Goal: Information Seeking & Learning: Learn about a topic

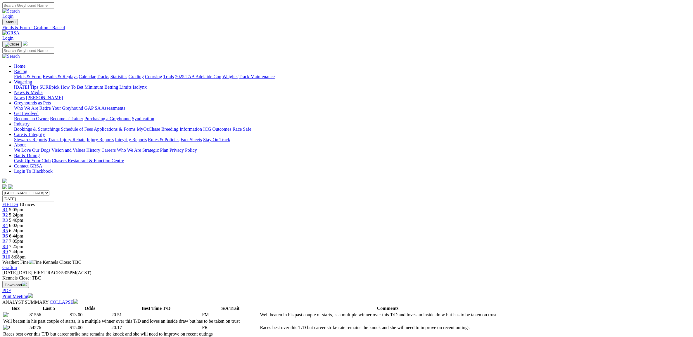
click at [304, 312] on td "Well beaten in his past couple of starts, is a multiple winner over this T/D an…" at bounding box center [388, 315] width 256 height 6
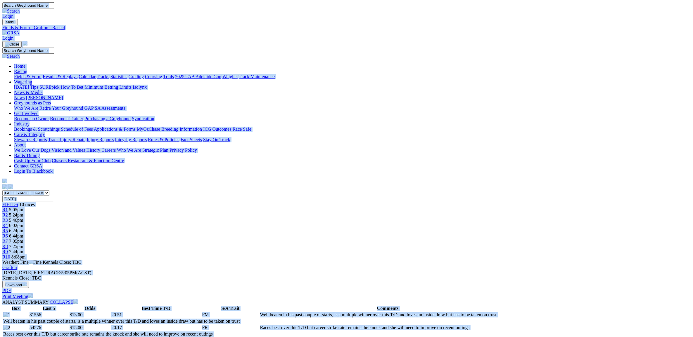
copy body "Login Menu Fields & Form - Grafton - Race 4 Login Home Racing Fields & Form Res…"
click at [348, 228] on div "R5 6:24pm" at bounding box center [346, 230] width 688 height 5
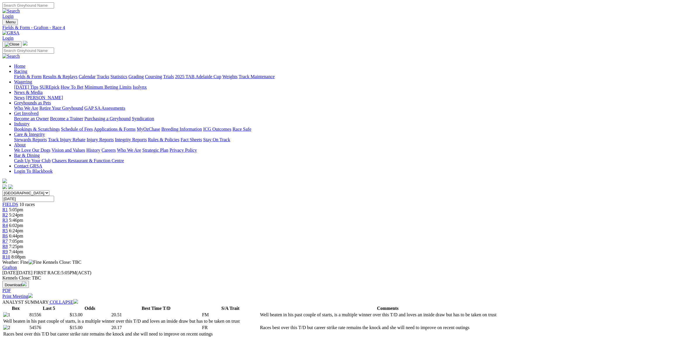
click at [348, 228] on div "R5 6:24pm" at bounding box center [346, 230] width 688 height 5
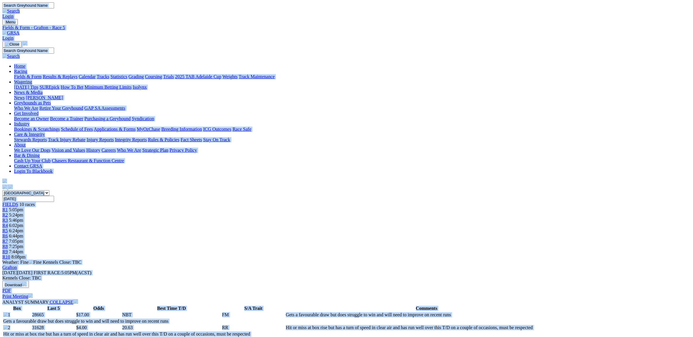
click at [23, 234] on span "6:44pm" at bounding box center [16, 236] width 14 height 5
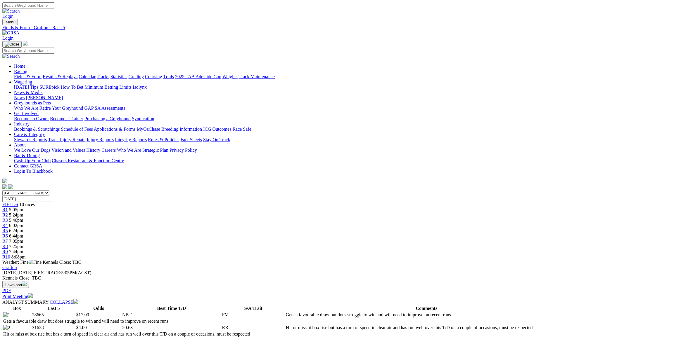
click at [23, 234] on span "6:44pm" at bounding box center [16, 236] width 14 height 5
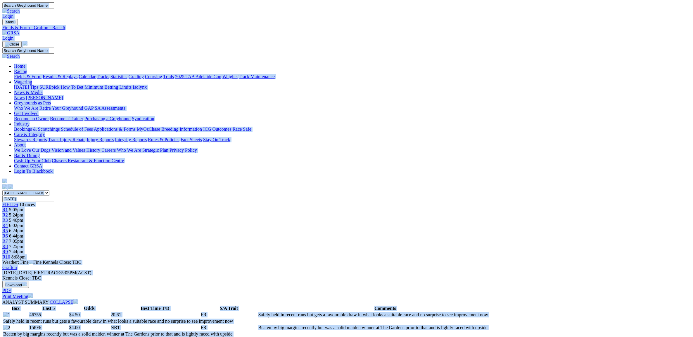
click at [416, 239] on div "R7 7:05pm" at bounding box center [346, 241] width 688 height 5
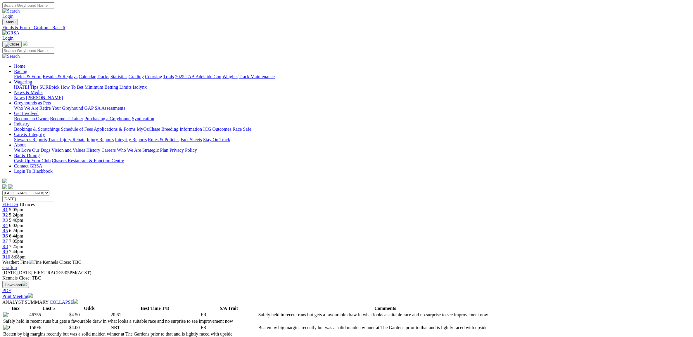
click at [416, 239] on div "R7 7:05pm" at bounding box center [346, 241] width 688 height 5
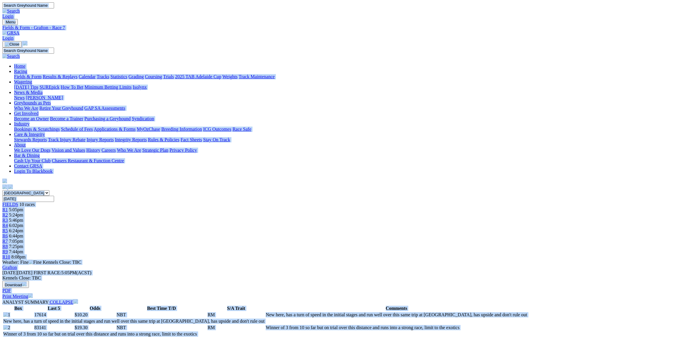
click at [452, 244] on div "R8 7:25pm" at bounding box center [346, 246] width 688 height 5
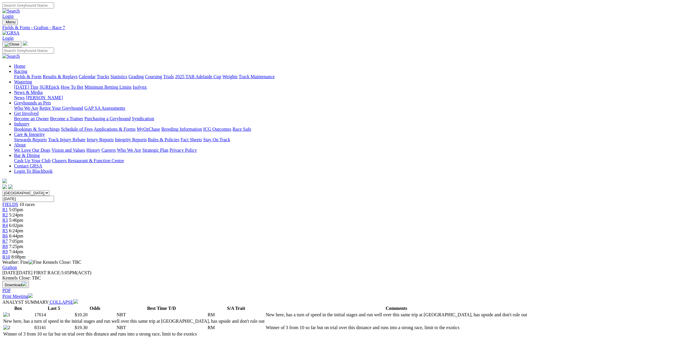
click at [452, 244] on div "R8 7:25pm" at bounding box center [346, 246] width 688 height 5
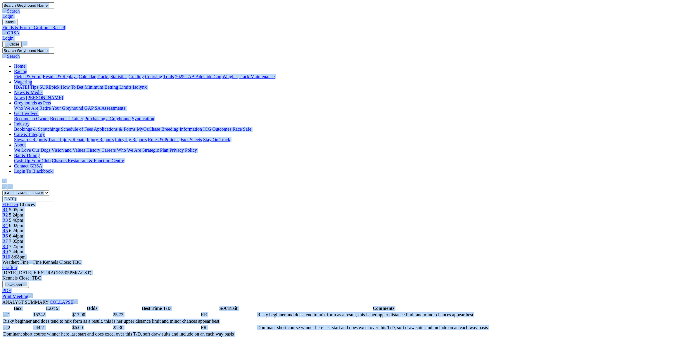
click at [188, 30] on div "Menu Fields & Form - Grafton - Race 8 Login Home Racing Fields & Form Results &…" at bounding box center [346, 105] width 688 height 172
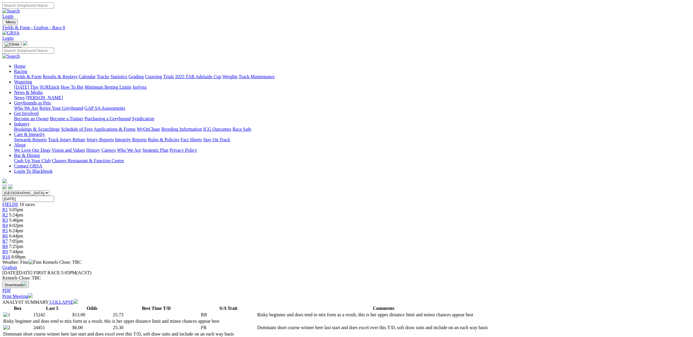
click at [20, 30] on img at bounding box center [10, 32] width 17 height 5
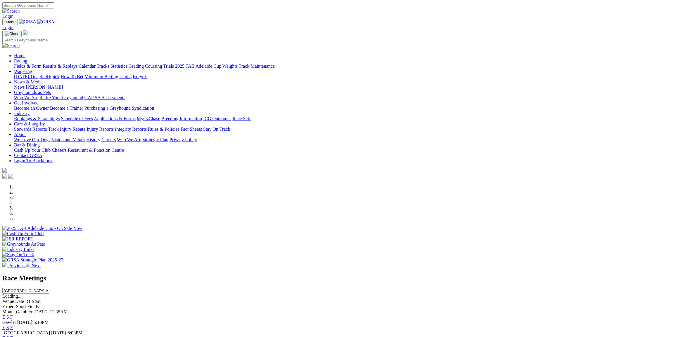
select select "QLD"
click at [49, 288] on select "[GEOGRAPHIC_DATA] [GEOGRAPHIC_DATA] [GEOGRAPHIC_DATA] [GEOGRAPHIC_DATA] [GEOGRA…" at bounding box center [25, 291] width 47 height 6
select select "QLD"
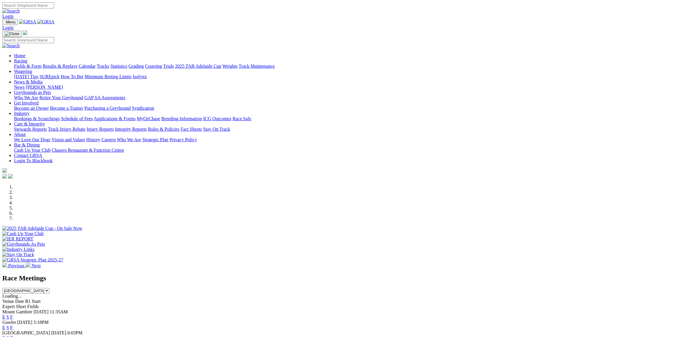
click at [49, 288] on select "South Australia New South Wales Northern Territory Queensland Tasmania Victoria…" at bounding box center [25, 291] width 47 height 6
click at [5, 336] on link "E" at bounding box center [3, 338] width 3 height 5
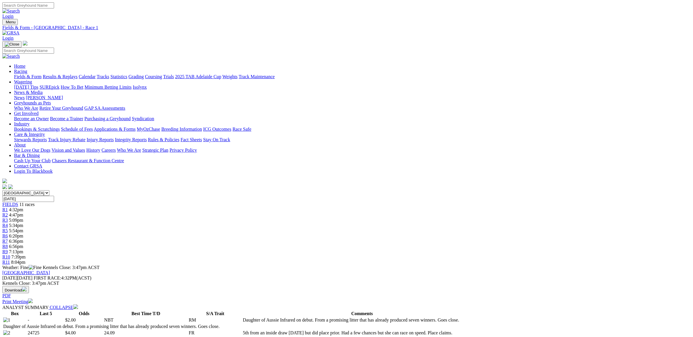
click at [23, 218] on span "5:09pm" at bounding box center [16, 220] width 14 height 5
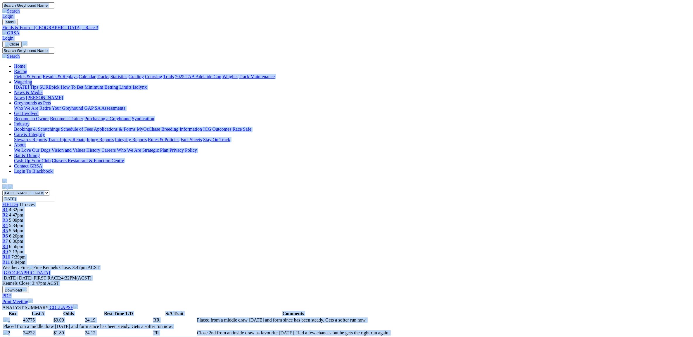
click at [335, 228] on div "R5 5:54pm" at bounding box center [346, 230] width 688 height 5
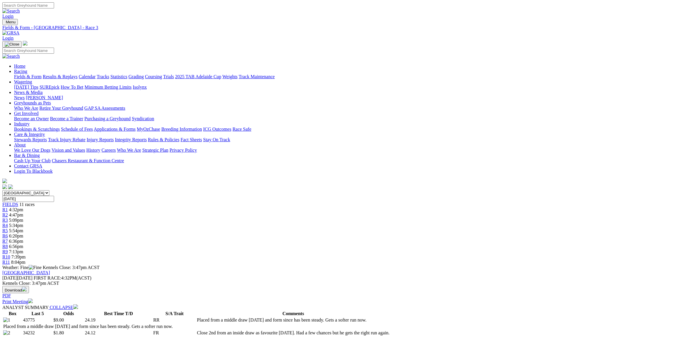
click at [8, 228] on span "R5" at bounding box center [5, 230] width 6 height 5
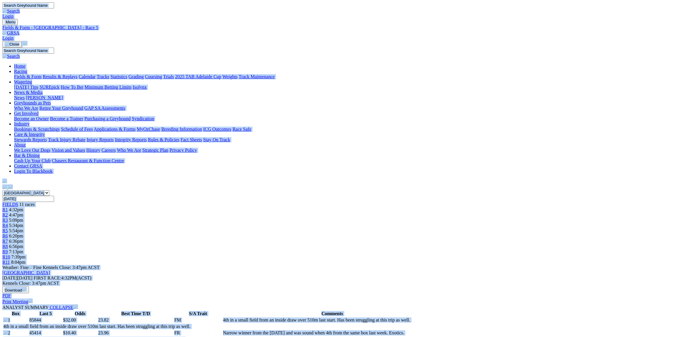
click at [367, 234] on div "R6 6:20pm" at bounding box center [346, 236] width 688 height 5
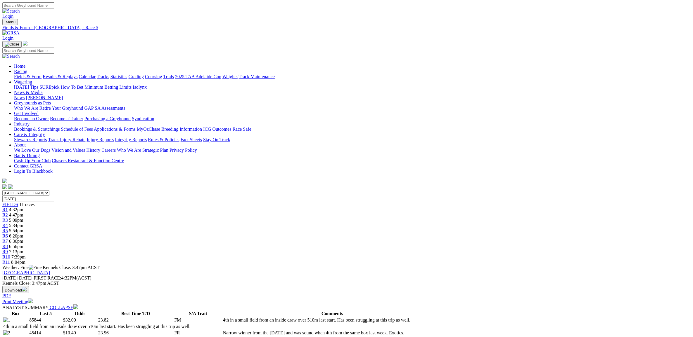
click at [367, 234] on div "R6 6:20pm" at bounding box center [346, 236] width 688 height 5
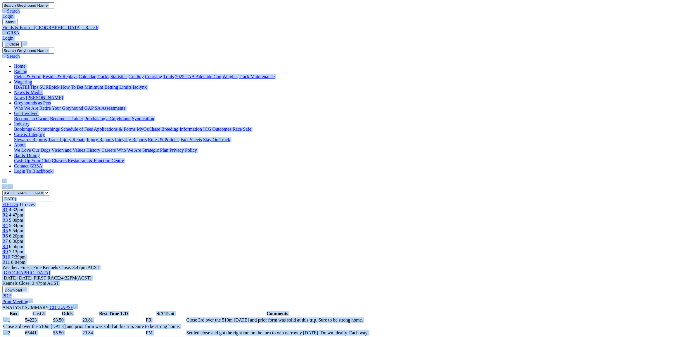
click at [397, 239] on div "R7 6:36pm" at bounding box center [346, 241] width 688 height 5
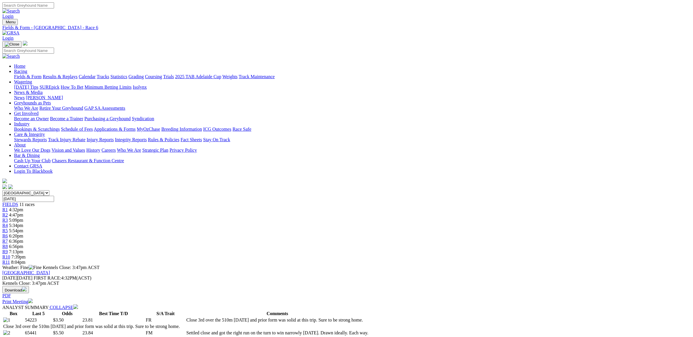
click at [397, 239] on div "R7 6:36pm" at bounding box center [346, 241] width 688 height 5
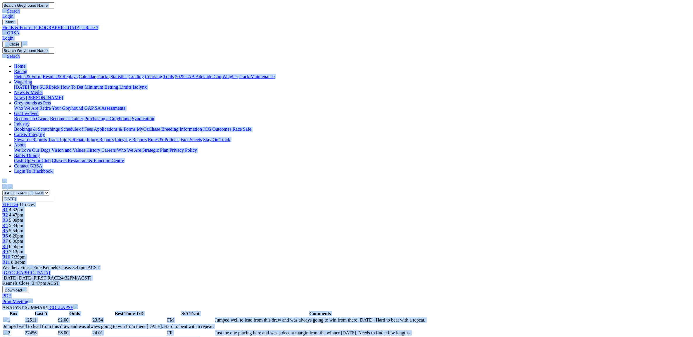
click at [8, 244] on span "R8" at bounding box center [5, 246] width 6 height 5
click at [460, 250] on div "R9 7:13pm" at bounding box center [346, 252] width 688 height 5
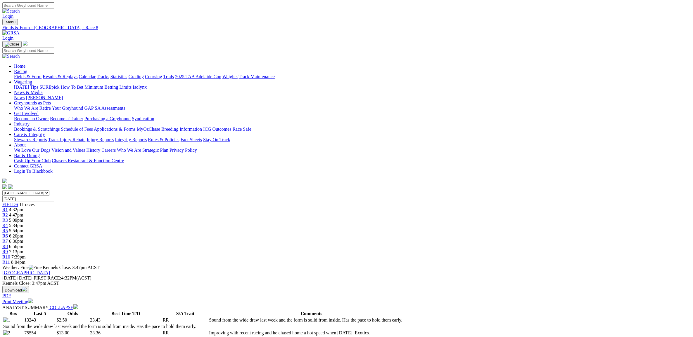
click at [460, 250] on div "R9 7:13pm" at bounding box center [346, 252] width 688 height 5
click at [26, 255] on span "7:39pm" at bounding box center [18, 257] width 14 height 5
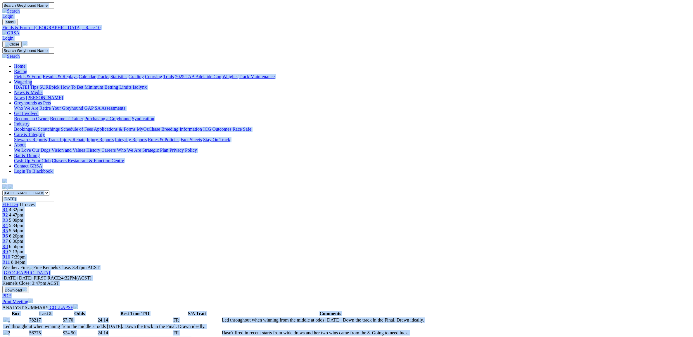
copy body "Login Menu Fields & Form - [GEOGRAPHIC_DATA] - Race 10 Login Home Racing Fields…"
